Goal: Check status: Check status

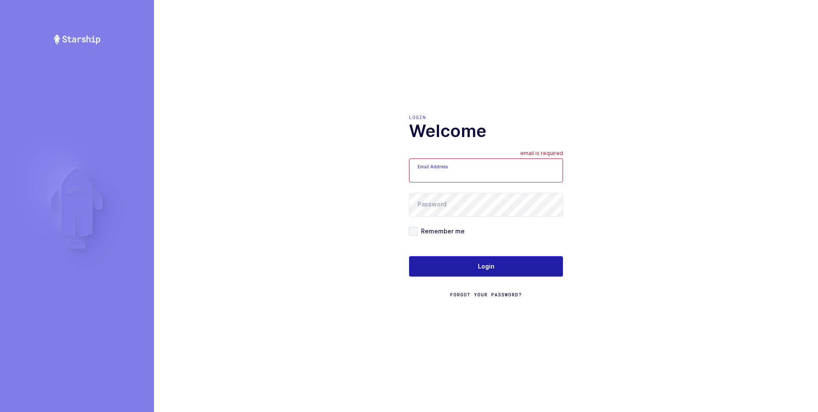
type input "ezra@janustrade.com"
click at [487, 265] on span "Login" at bounding box center [486, 266] width 17 height 9
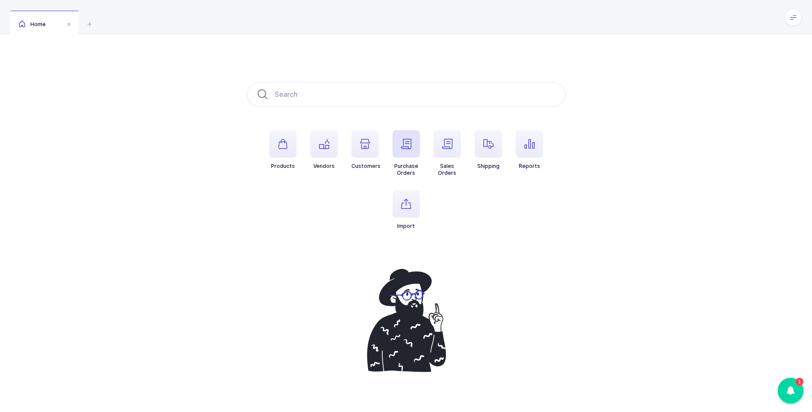
drag, startPoint x: 488, startPoint y: 152, endPoint x: 401, endPoint y: 133, distance: 89.0
click at [466, 149] on ul "Products Vendors Customers Purchase Orders Sales Orders Shipping Reports [GEOGR…" at bounding box center [406, 186] width 318 height 113
click at [487, 145] on icon "button" at bounding box center [488, 144] width 10 height 10
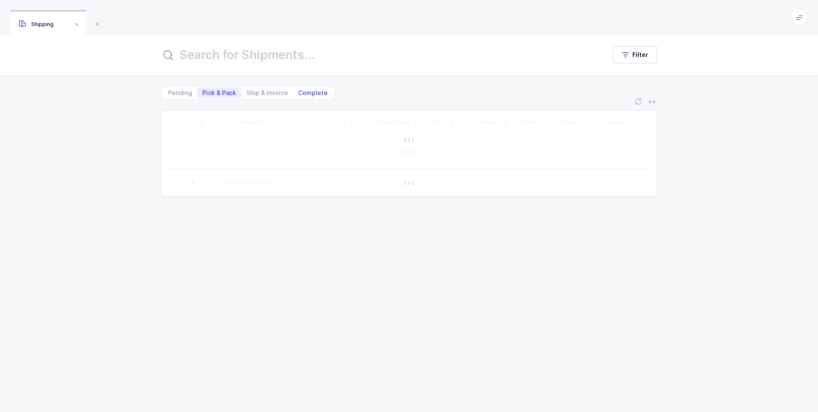
click at [312, 91] on span "Complete" at bounding box center [313, 93] width 30 height 6
click at [299, 91] on input "Complete" at bounding box center [296, 91] width 6 height 6
radio input "true"
radio input "false"
click at [278, 59] on input "text" at bounding box center [378, 55] width 435 height 21
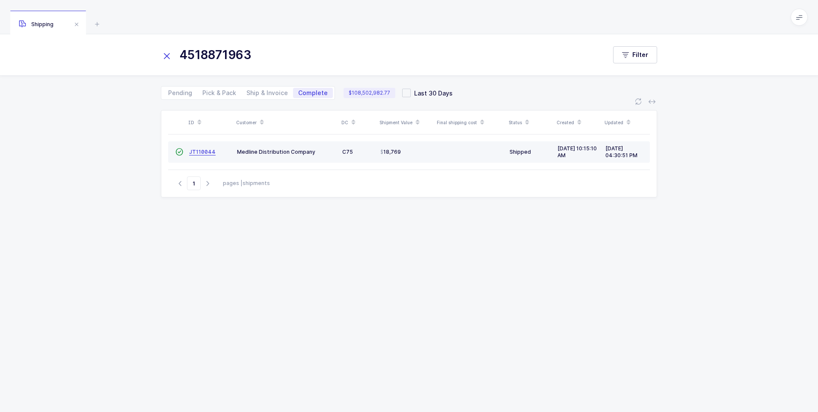
type input "4518871963"
click at [198, 152] on span "JT110044" at bounding box center [202, 152] width 27 height 6
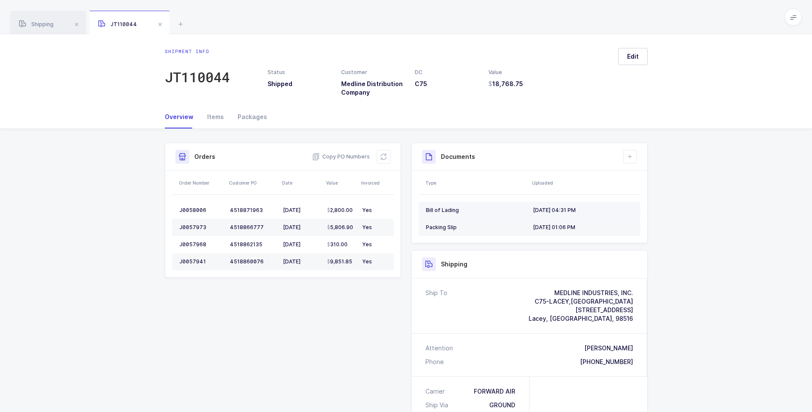
click at [558, 210] on div "[DATE] 04:31 PM" at bounding box center [583, 210] width 100 height 7
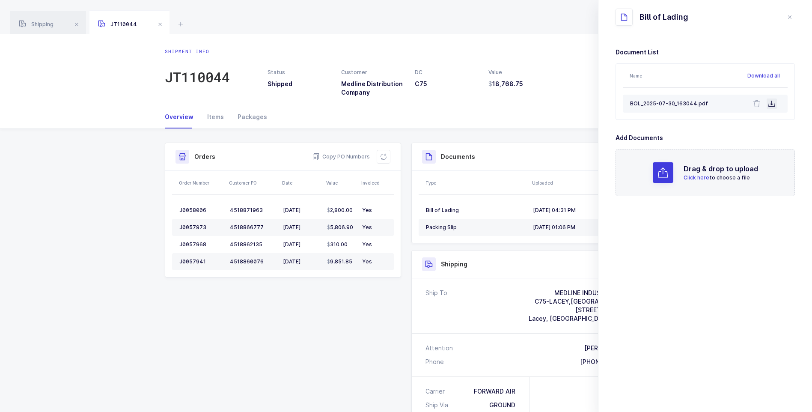
click at [772, 104] on icon at bounding box center [771, 103] width 7 height 7
click at [788, 19] on icon "close drawer" at bounding box center [789, 17] width 7 height 7
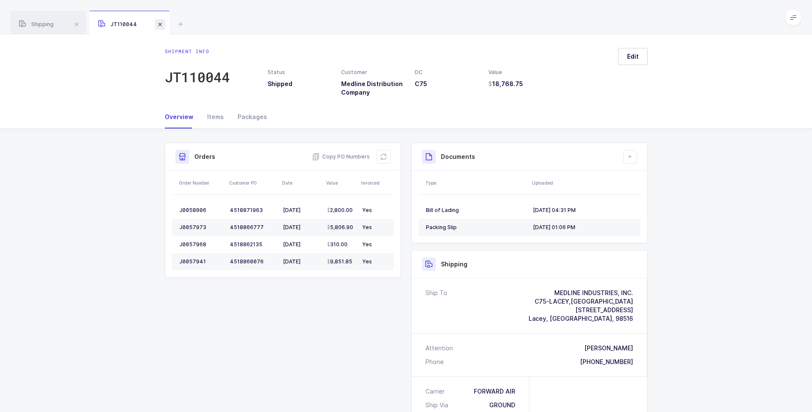
click at [161, 22] on span at bounding box center [160, 24] width 10 height 10
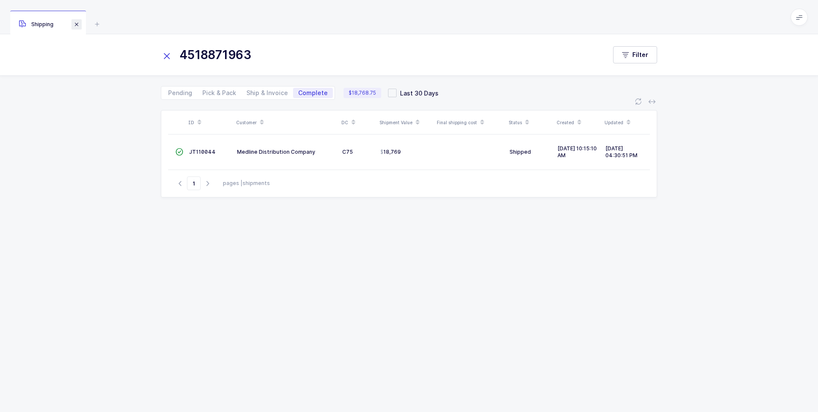
click at [74, 22] on span at bounding box center [76, 24] width 10 height 10
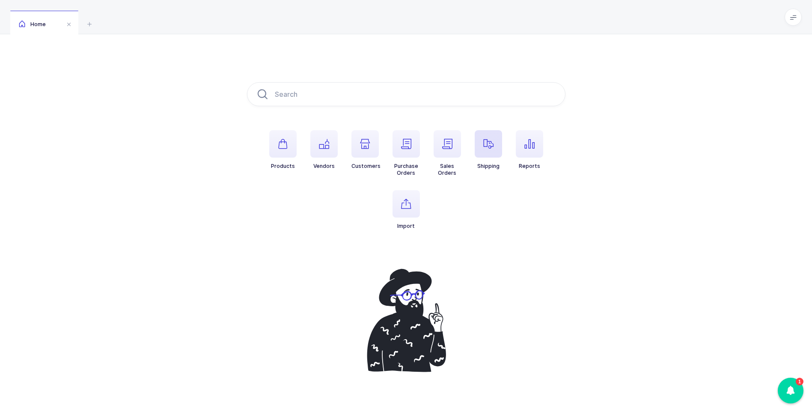
click at [488, 141] on icon "button" at bounding box center [488, 144] width 10 height 10
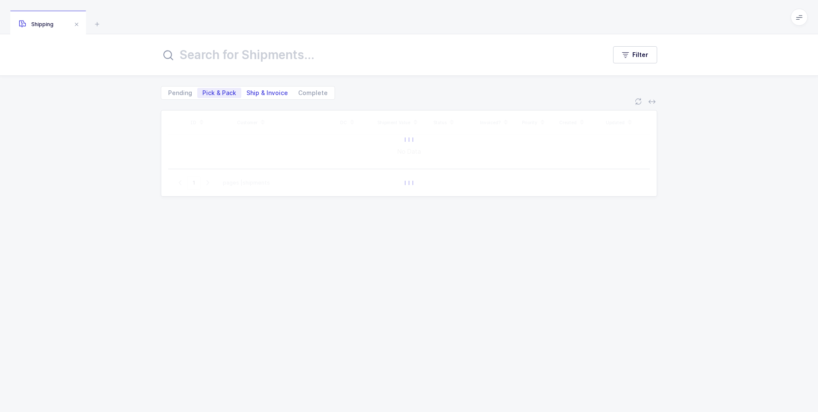
click at [273, 90] on span "Ship & Invoice" at bounding box center [268, 93] width 42 height 6
click at [247, 90] on input "Ship & Invoice" at bounding box center [244, 91] width 6 height 6
radio input "true"
radio input "false"
